Goal: Information Seeking & Learning: Learn about a topic

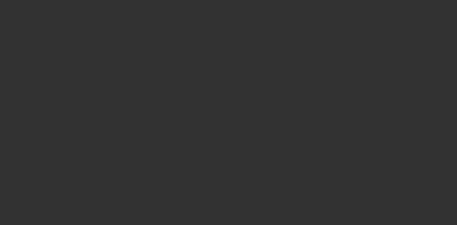
select select "3"
select select "0"
select select "2"
select select "0"
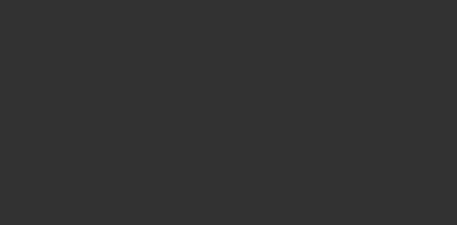
select select "6"
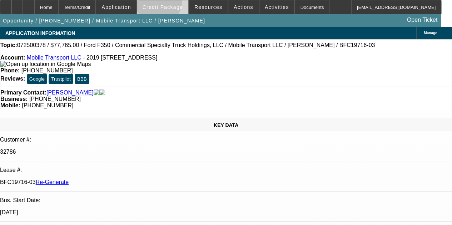
click at [168, 3] on span at bounding box center [162, 7] width 51 height 17
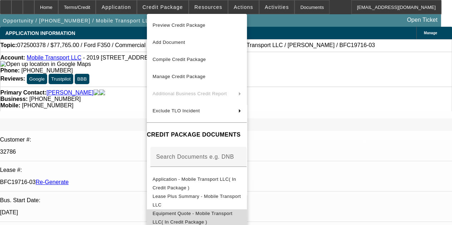
click at [174, 215] on span "Equipment Quote - Mobile Transport LLC( In Credit Package )" at bounding box center [192, 218] width 80 height 14
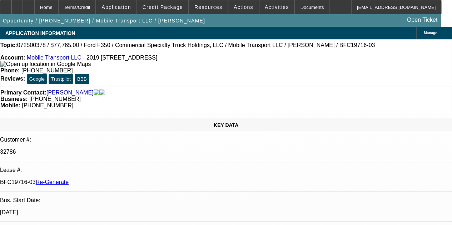
drag, startPoint x: 311, startPoint y: 42, endPoint x: 233, endPoint y: 118, distance: 108.8
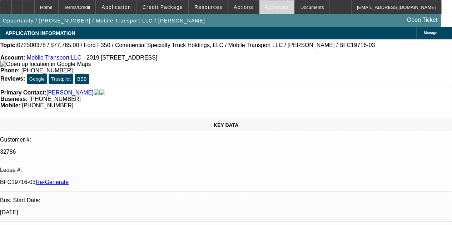
click at [265, 6] on span "Activities" at bounding box center [277, 7] width 24 height 6
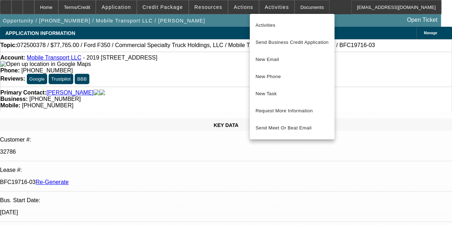
click at [66, 81] on div at bounding box center [226, 112] width 452 height 225
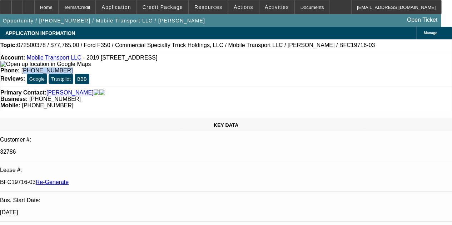
drag, startPoint x: 174, startPoint y: 65, endPoint x: 204, endPoint y: 65, distance: 30.0
click at [204, 67] on div "Phone: [PHONE_NUMBER]" at bounding box center [225, 70] width 451 height 6
copy span "773) 878-1111"
click at [265, 8] on span "Activities" at bounding box center [277, 7] width 24 height 6
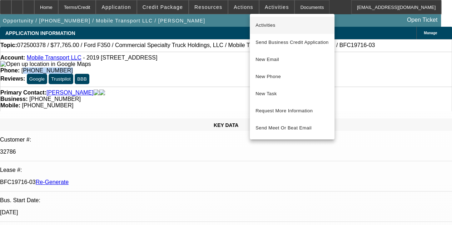
click at [262, 23] on span "Activities" at bounding box center [291, 25] width 73 height 9
